Goal: Obtain resource: Obtain resource

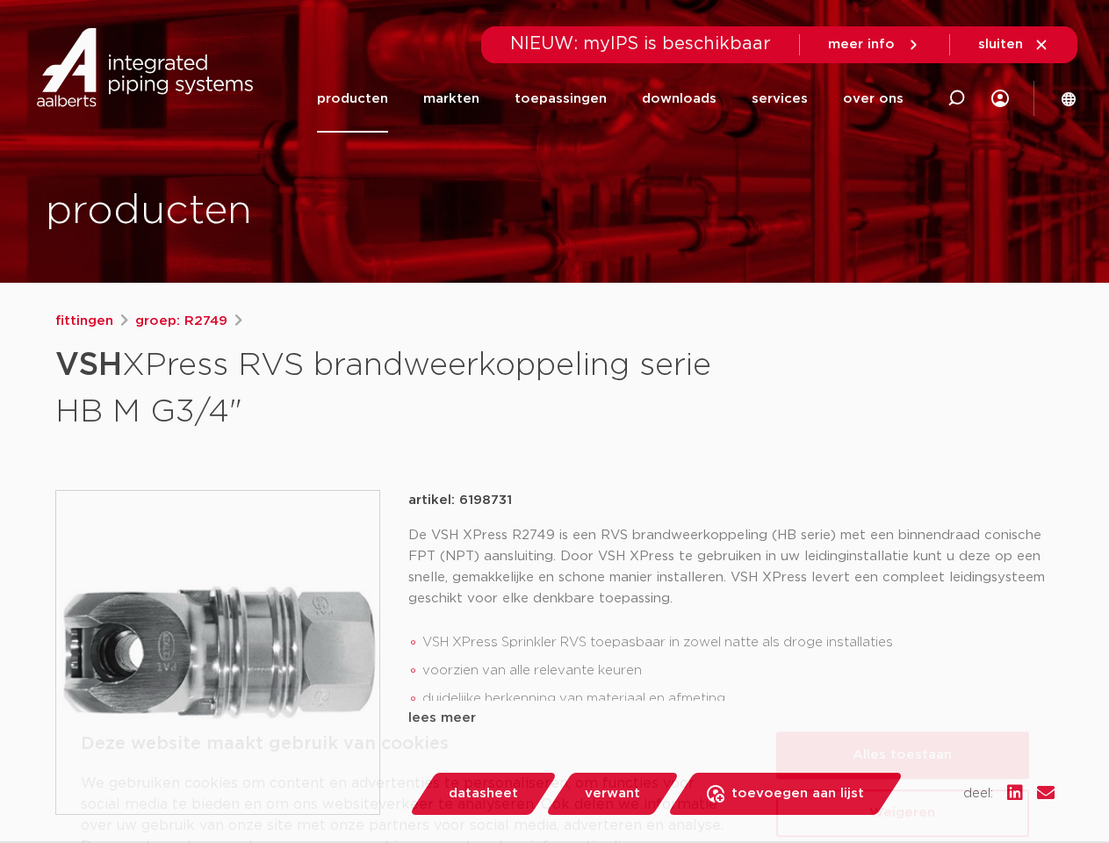
click at [554, 421] on h1 "VSH XPress RVS brandweerkoppeling serie HB M G3/4"" at bounding box center [384, 386] width 659 height 95
click at [902, 678] on button "Alles toestaan" at bounding box center [902, 677] width 253 height 47
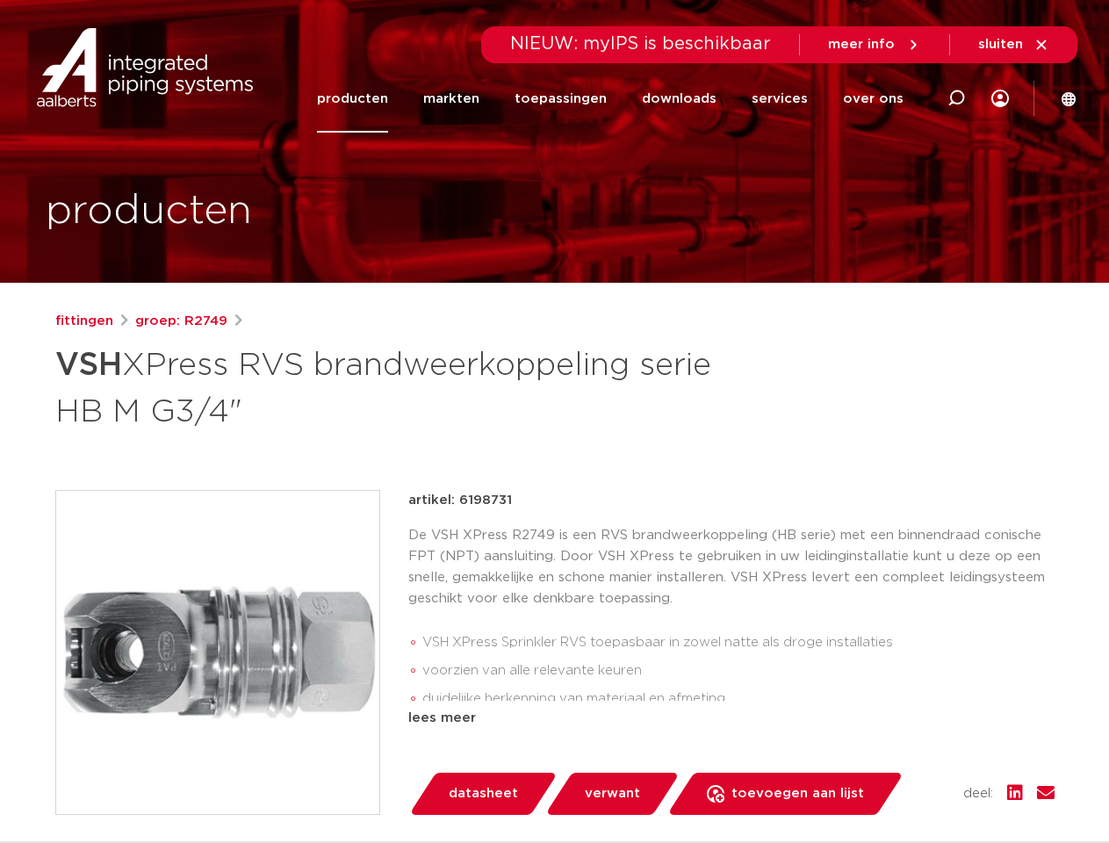
click at [902, 736] on div "artikel: 6198731 De VSH XPress R2749 is een RVS brandweerkoppeling (HB serie) m…" at bounding box center [731, 652] width 646 height 325
click at [902, 785] on div "datasheet verwant toevoegen aan lijst opslaan in my IPS verwijder uit lijst" at bounding box center [738, 793] width 632 height 42
click at [619, 98] on li "toepassingen" at bounding box center [560, 99] width 127 height 68
click at [956, 98] on icon at bounding box center [955, 98] width 21 height 21
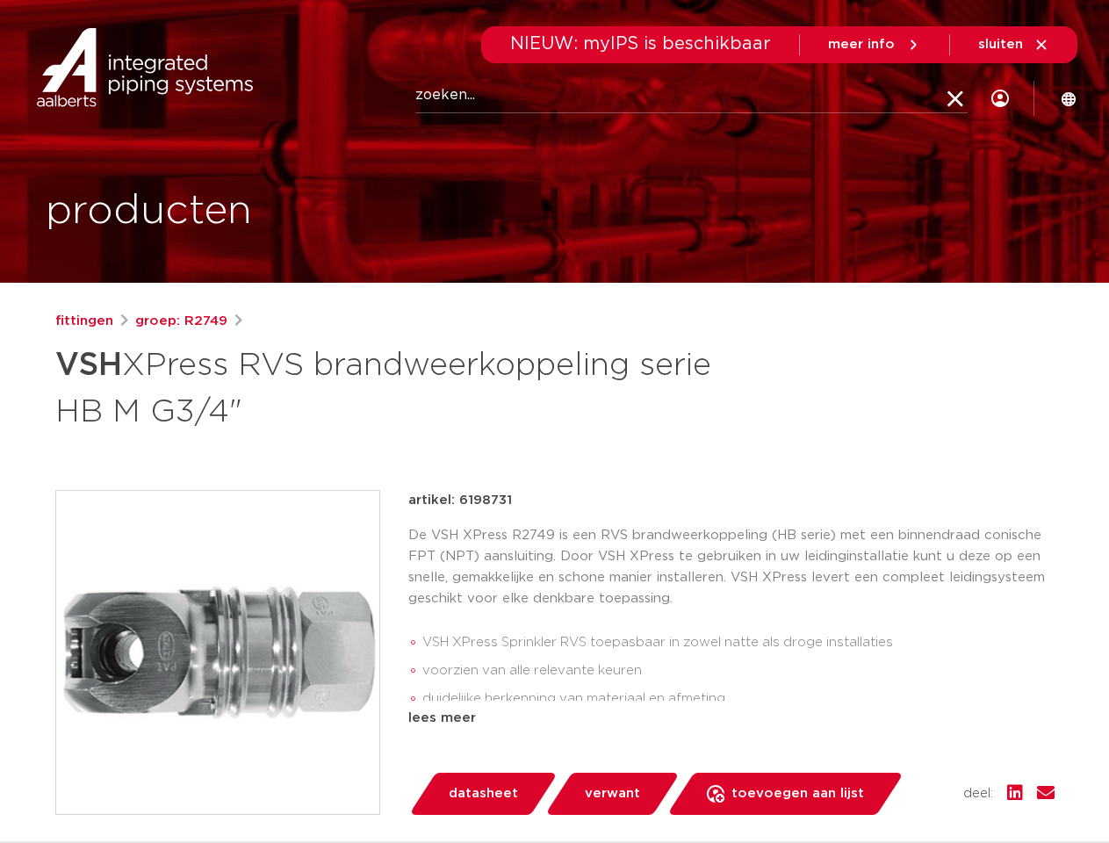
click at [1014, 45] on span "sluiten" at bounding box center [1000, 44] width 45 height 13
